Goal: Contribute content: Contribute content

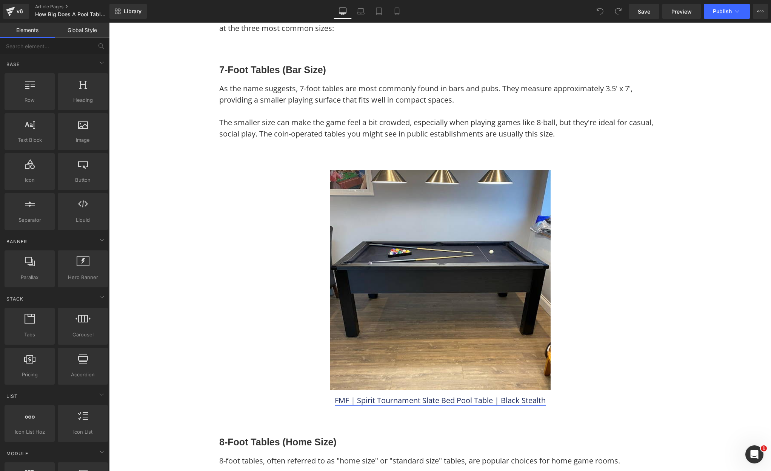
scroll to position [566, 0]
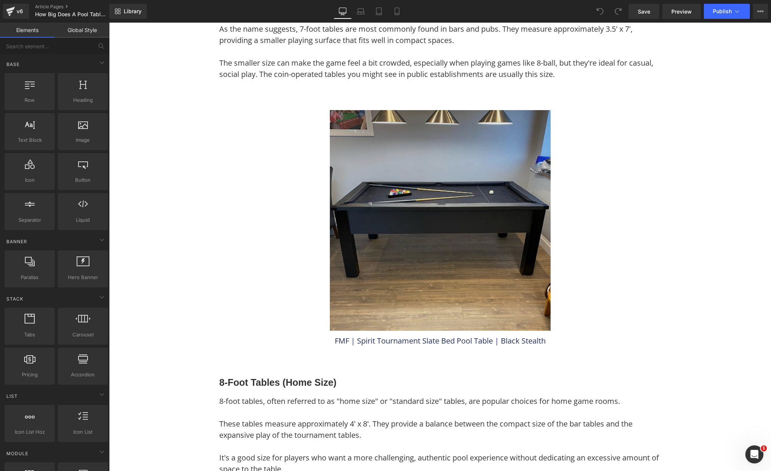
click at [417, 210] on img at bounding box center [440, 220] width 221 height 221
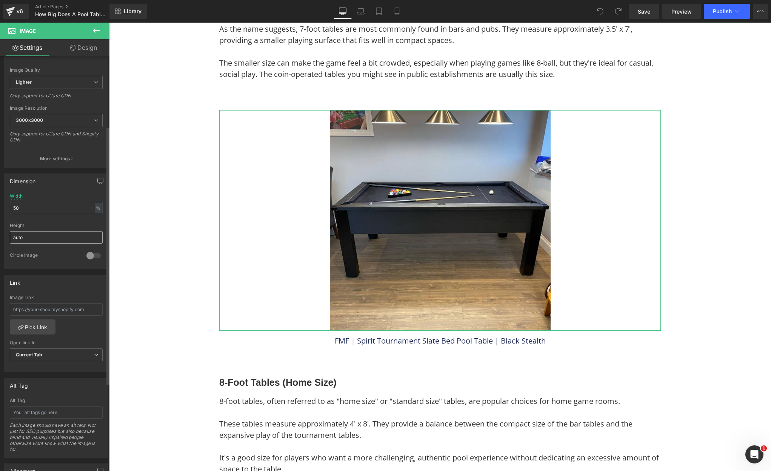
scroll to position [113, 0]
click at [67, 303] on input "text" at bounding box center [56, 309] width 93 height 12
paste input "[URL][DOMAIN_NAME]"
type input "[URL][DOMAIN_NAME]"
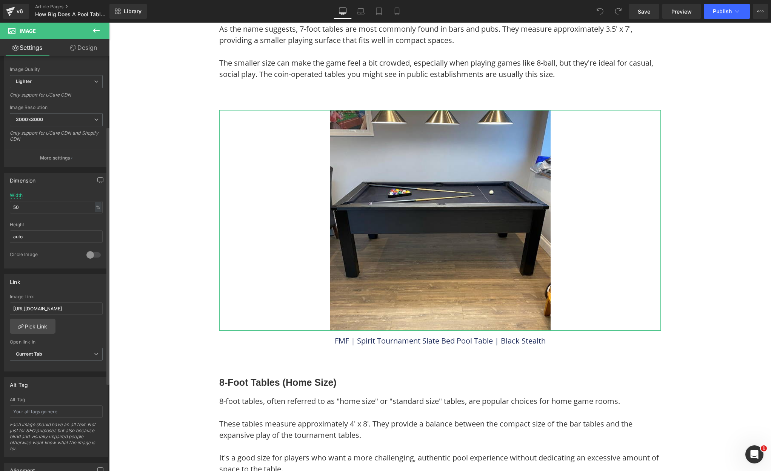
click at [75, 288] on div "Link" at bounding box center [56, 282] width 103 height 14
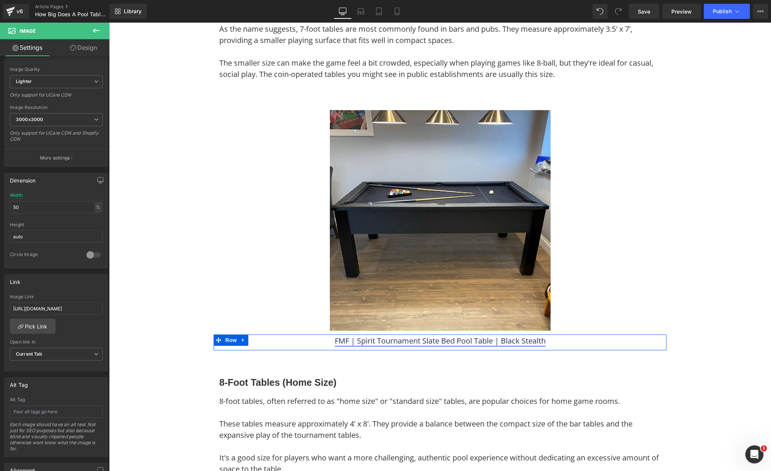
click at [463, 342] on link "FMF | Spirit Tournament Slate Bed Pool Table | Black Stealth" at bounding box center [440, 341] width 211 height 10
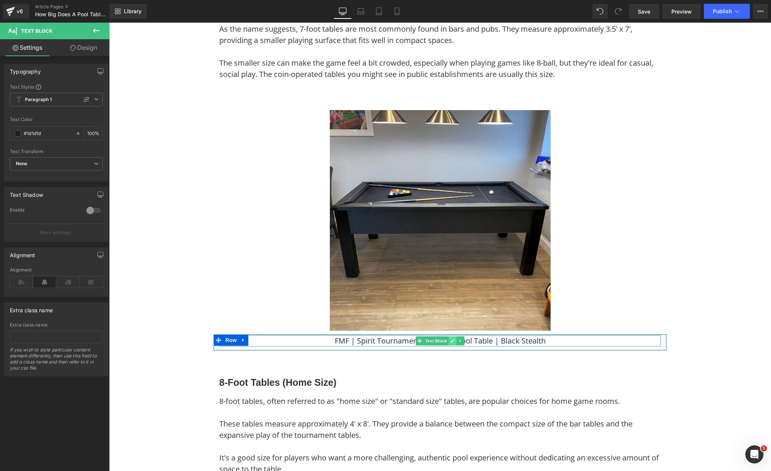
click at [451, 339] on icon at bounding box center [453, 341] width 4 height 5
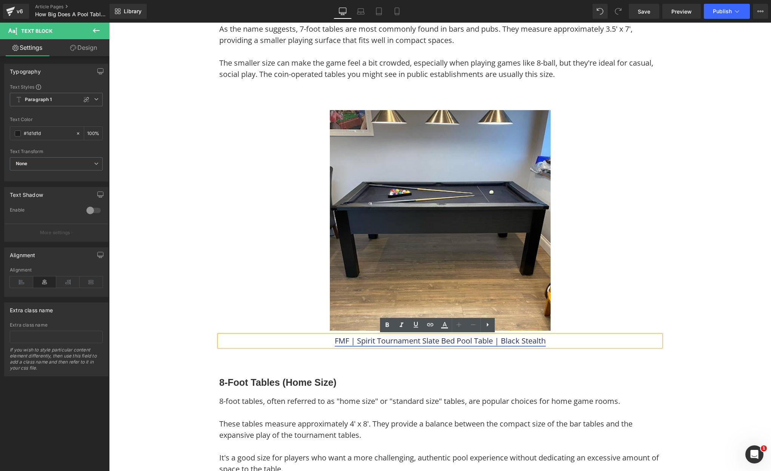
click at [452, 340] on link "FMF | Spirit Tournament Slate Bed Pool Table | Black Stealth" at bounding box center [440, 341] width 211 height 10
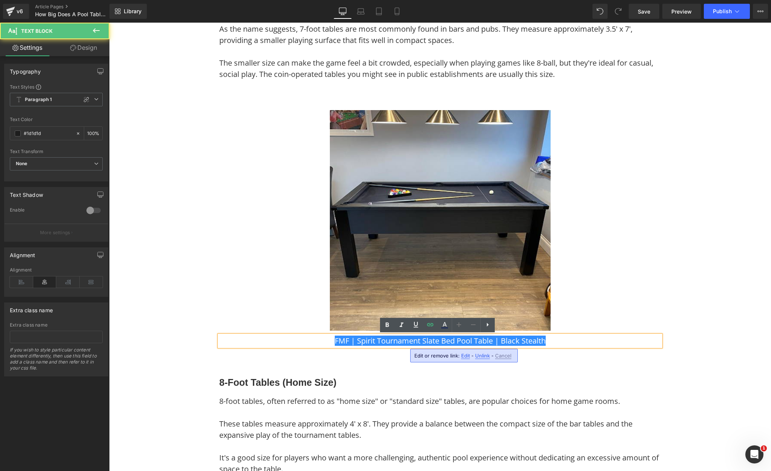
click at [478, 356] on span "Unlink" at bounding box center [482, 356] width 15 height 6
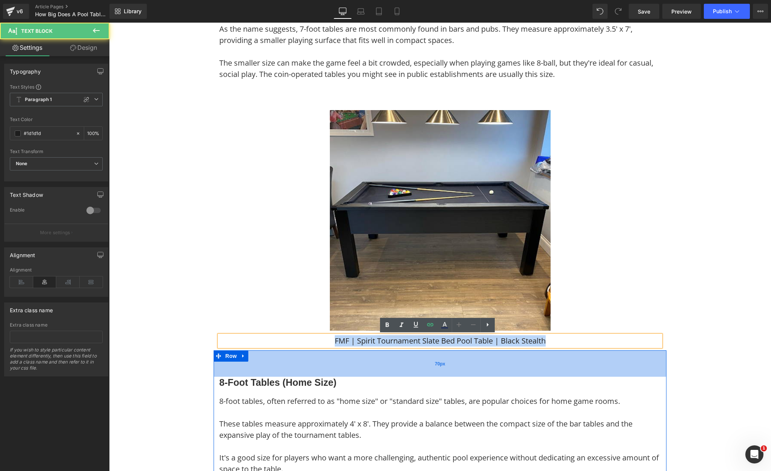
drag, startPoint x: 554, startPoint y: 344, endPoint x: 321, endPoint y: 351, distance: 233.4
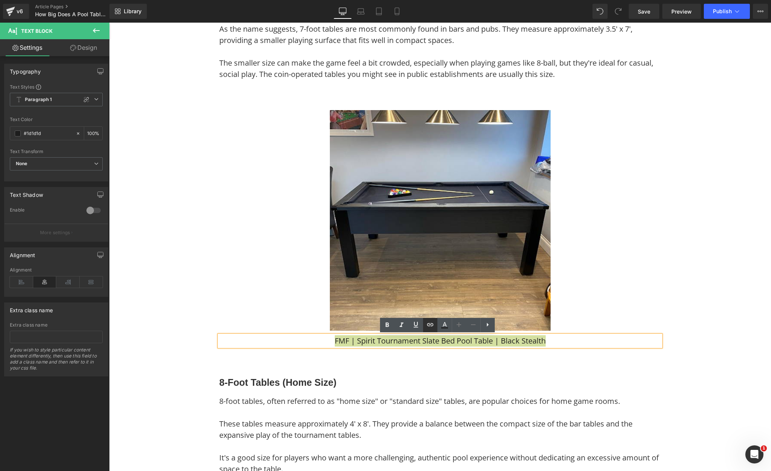
drag, startPoint x: 427, startPoint y: 325, endPoint x: 324, endPoint y: 312, distance: 103.5
click at [427, 325] on icon at bounding box center [430, 324] width 9 height 9
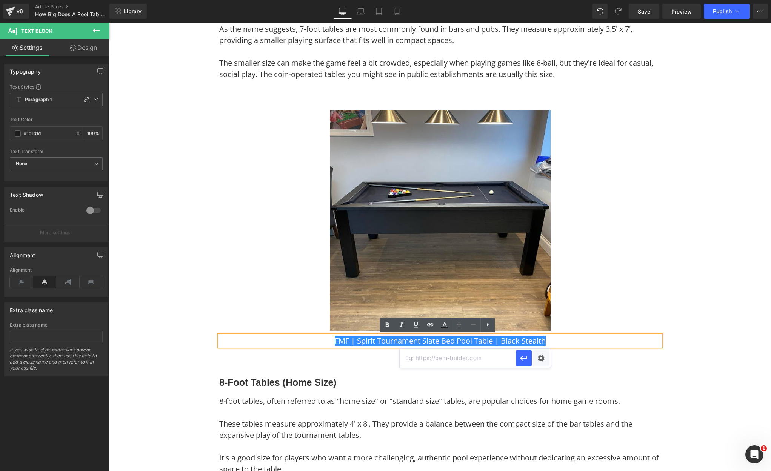
click at [442, 362] on input "text" at bounding box center [458, 358] width 116 height 19
click at [522, 356] on icon "button" at bounding box center [523, 358] width 9 height 9
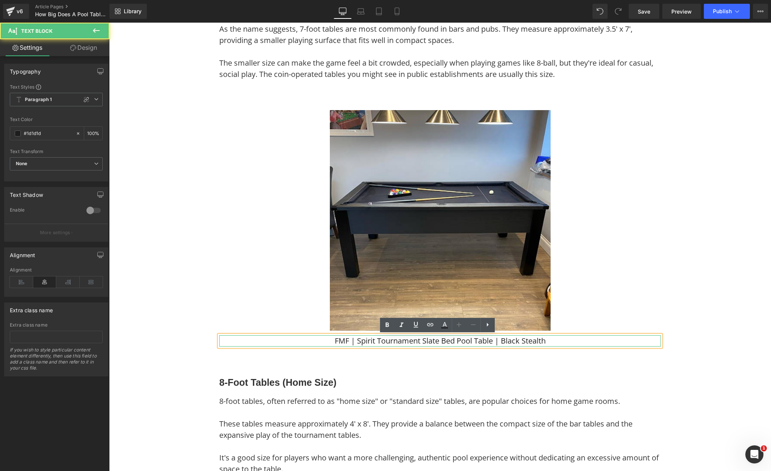
click at [464, 339] on p "FMF | Spirit Tournament Slate Bed Pool Table | Black Stealth" at bounding box center [440, 341] width 442 height 11
drag, startPoint x: 383, startPoint y: 331, endPoint x: 327, endPoint y: 334, distance: 56.3
click at [327, 336] on div "FMF | Spirit Tournament Slate Bed Pool Table | Black Stealth" at bounding box center [440, 341] width 442 height 11
click at [325, 341] on p "FMF | Spirit Tournament Slate Bed Pool Table | Black Stealth" at bounding box center [440, 341] width 442 height 11
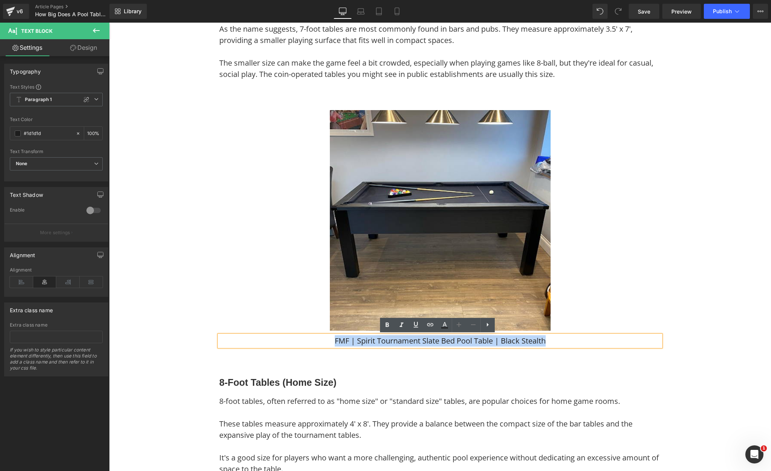
drag, startPoint x: 325, startPoint y: 341, endPoint x: 546, endPoint y: 346, distance: 220.9
click at [546, 346] on p "FMF | Spirit Tournament Slate Bed Pool Table | Black Stealth" at bounding box center [440, 341] width 442 height 11
click at [431, 328] on icon at bounding box center [430, 324] width 9 height 9
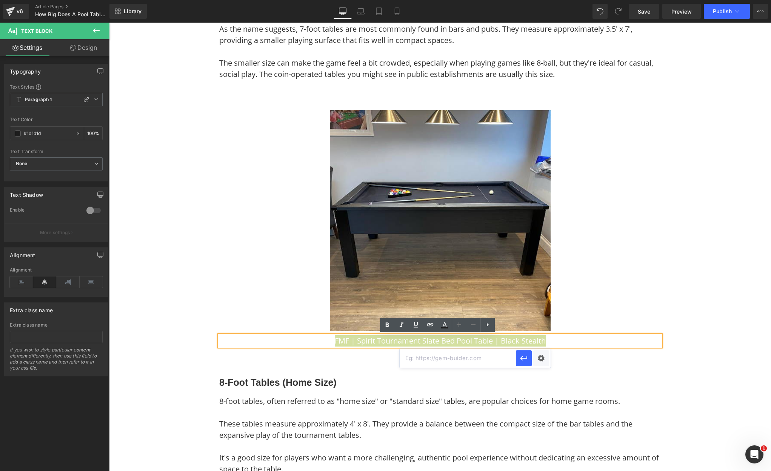
click at [431, 359] on input "text" at bounding box center [458, 358] width 116 height 19
paste input "[URL][DOMAIN_NAME]"
type input "[URL][DOMAIN_NAME]"
click at [525, 362] on icon "button" at bounding box center [523, 358] width 9 height 9
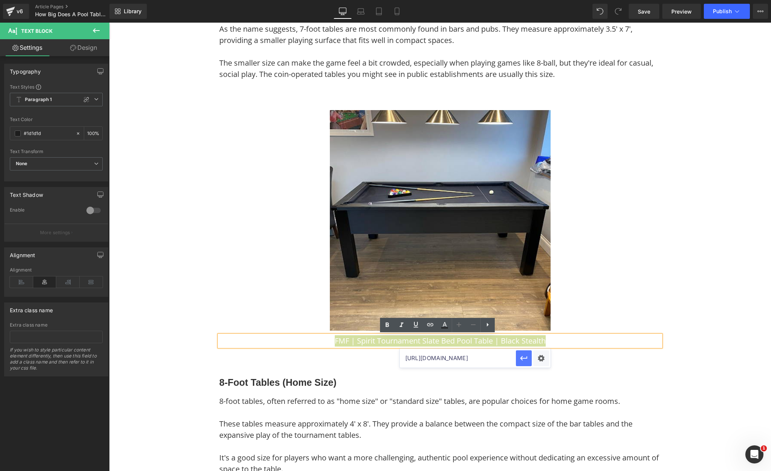
scroll to position [0, 0]
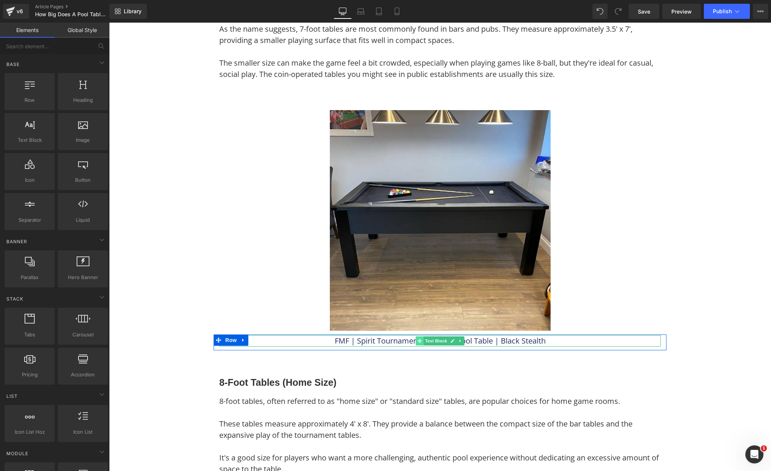
click at [416, 344] on span at bounding box center [420, 341] width 8 height 9
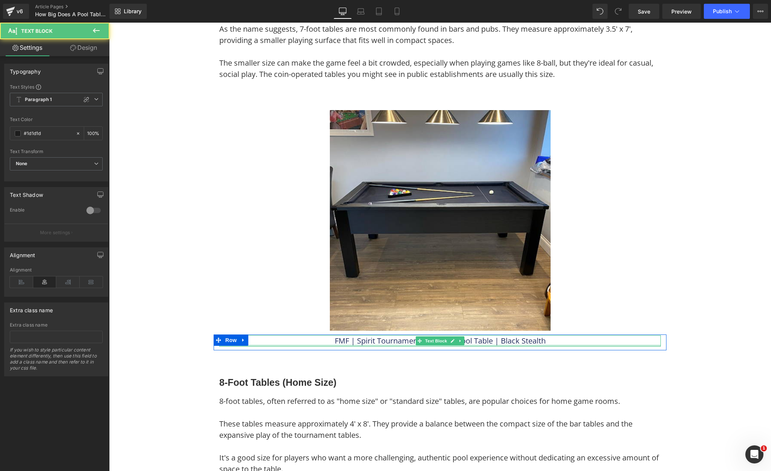
click at [453, 346] on div at bounding box center [440, 346] width 442 height 2
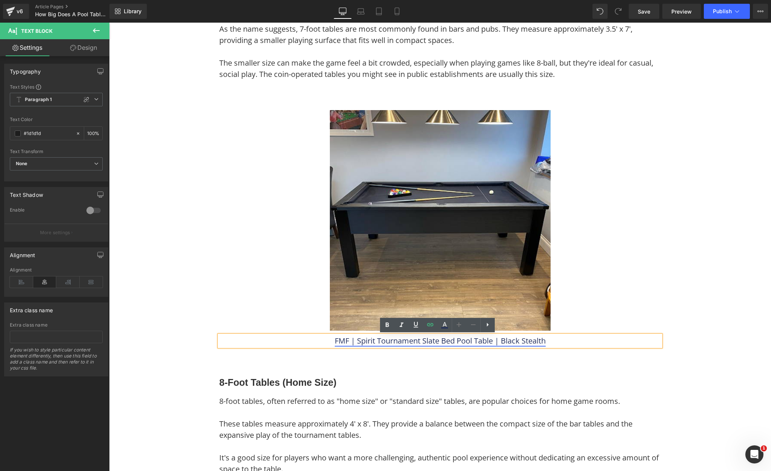
click at [453, 342] on link "FMF | Spirit Tournament Slate Bed Pool Table | Black Stealth" at bounding box center [440, 341] width 211 height 10
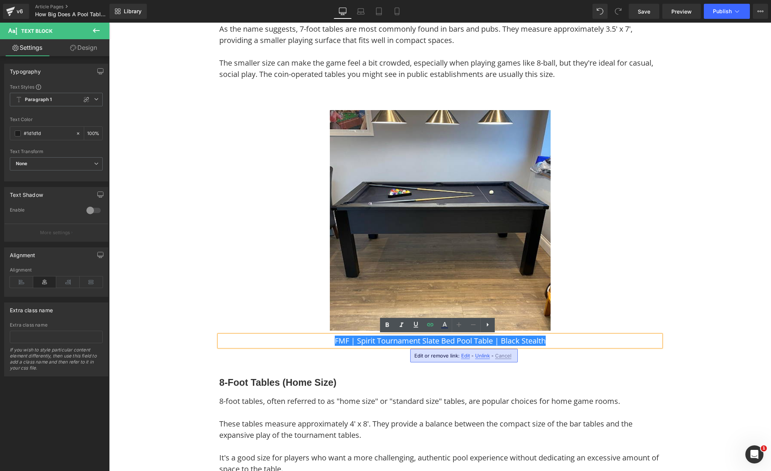
drag, startPoint x: 721, startPoint y: 298, endPoint x: 716, endPoint y: 300, distance: 5.4
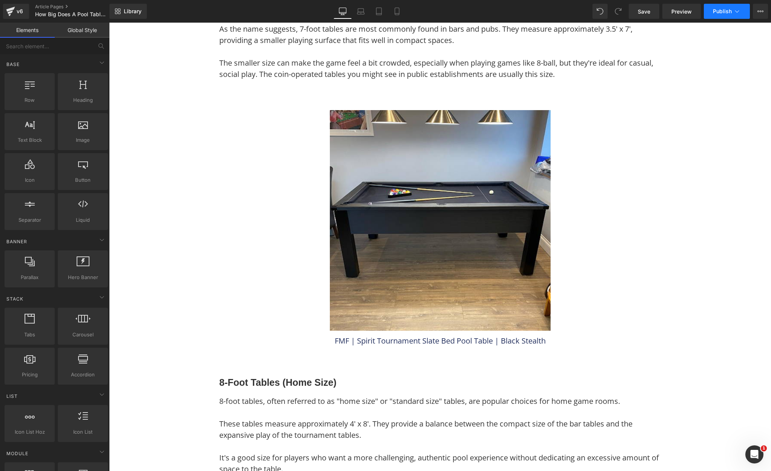
click at [738, 14] on icon at bounding box center [737, 12] width 8 height 8
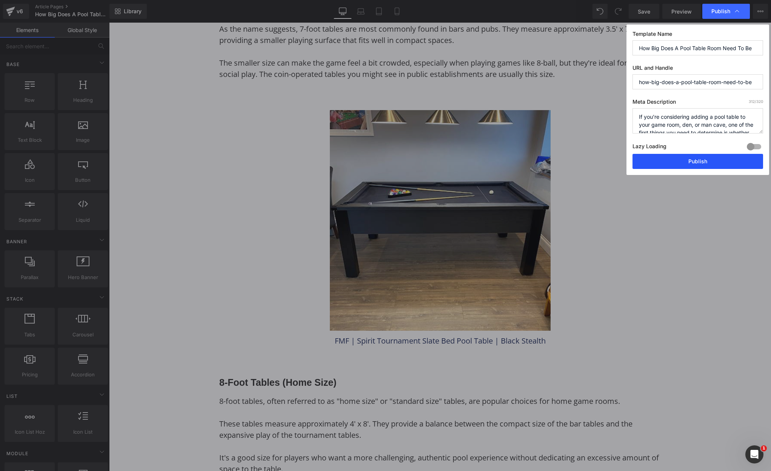
click at [666, 162] on button "Publish" at bounding box center [698, 161] width 131 height 15
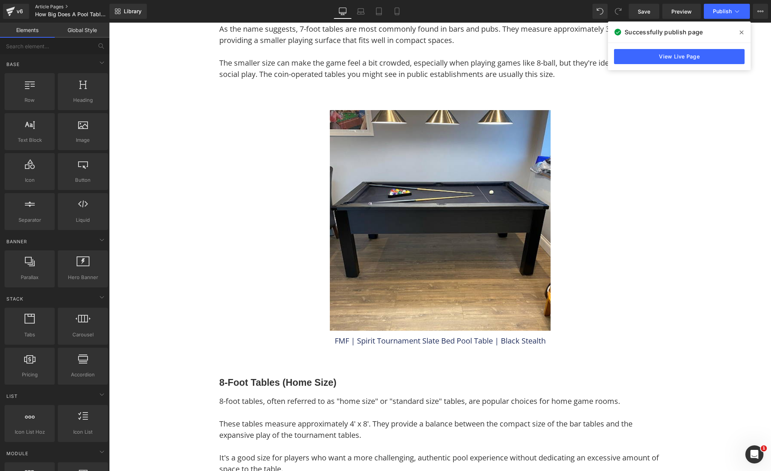
click at [40, 4] on link "Article Pages" at bounding box center [78, 7] width 87 height 6
